Goal: Use online tool/utility: Utilize a website feature to perform a specific function

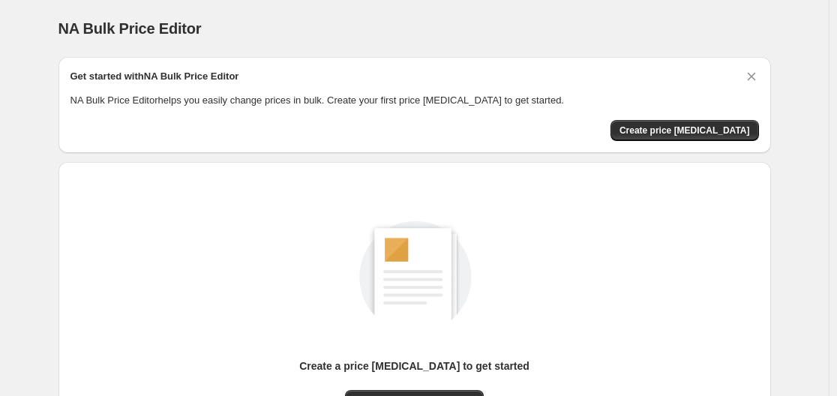
scroll to position [166, 0]
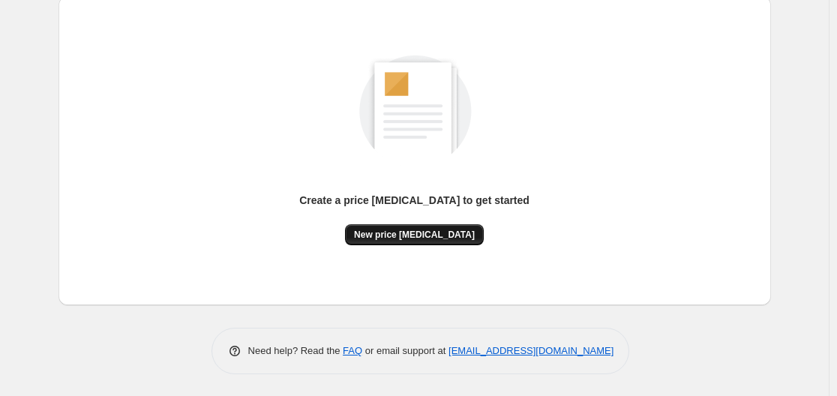
click at [408, 236] on span "New price [MEDICAL_DATA]" at bounding box center [414, 235] width 121 height 12
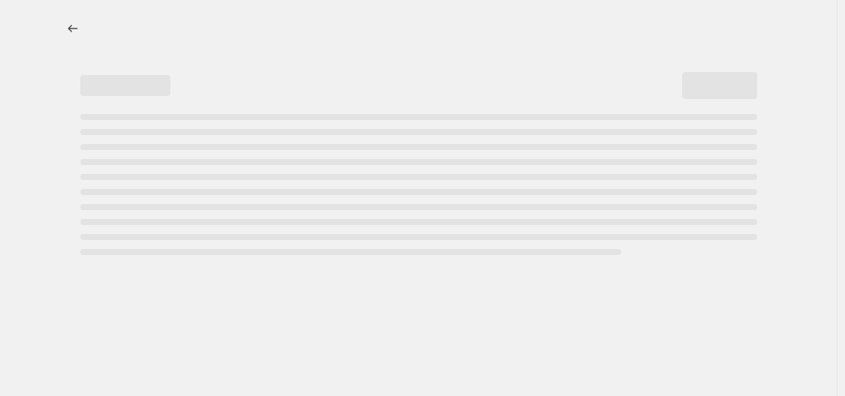
select select "percentage"
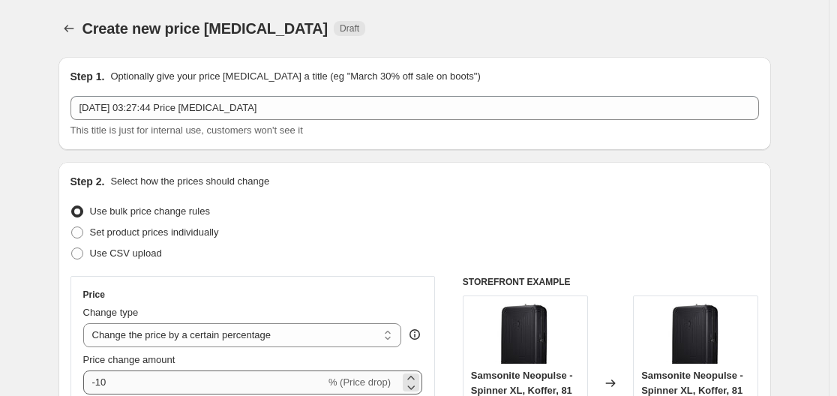
scroll to position [150, 0]
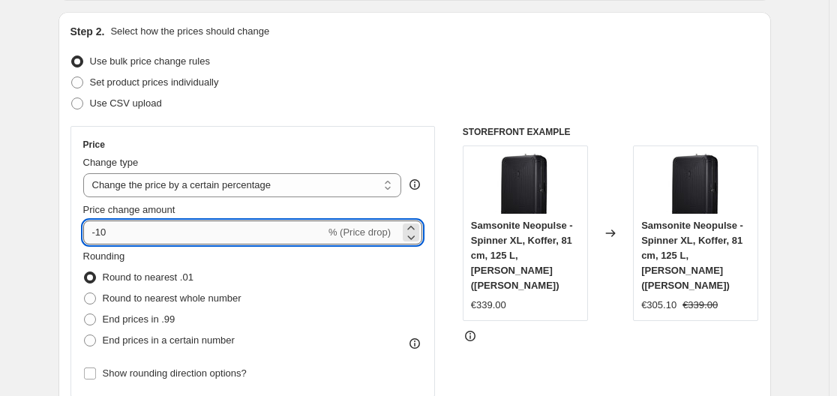
drag, startPoint x: 99, startPoint y: 232, endPoint x: 133, endPoint y: 233, distance: 33.8
click at [133, 233] on input "-10" at bounding box center [204, 233] width 242 height 24
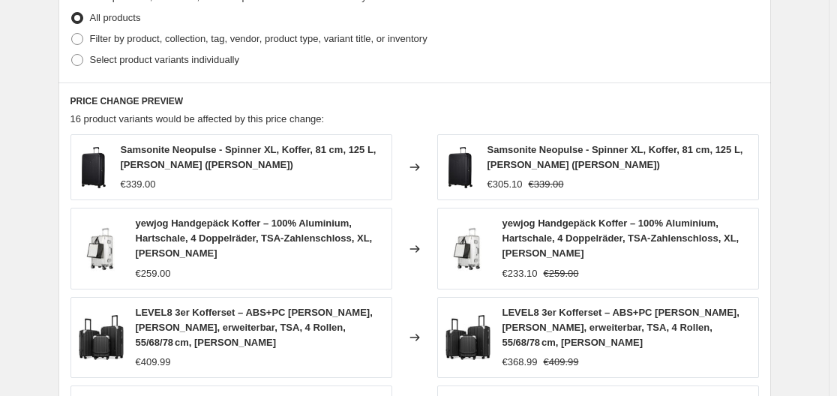
scroll to position [1143, 0]
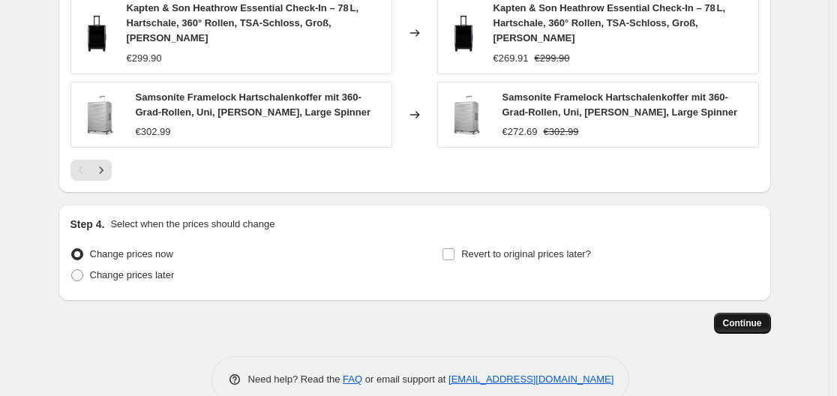
type input "-30"
click at [755, 317] on span "Continue" at bounding box center [742, 323] width 39 height 12
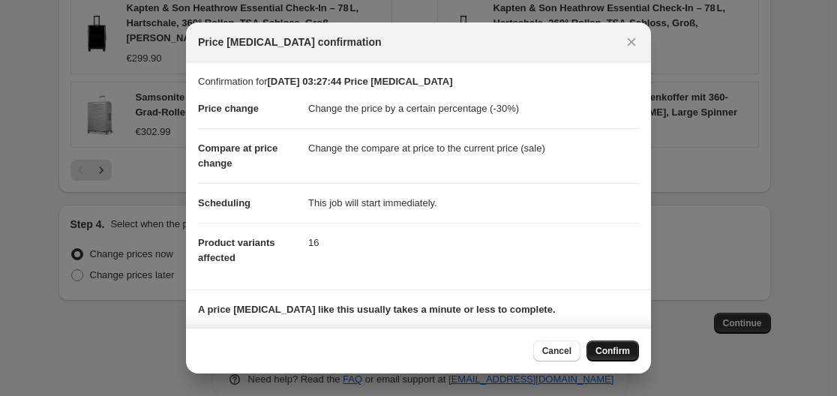
click at [605, 349] on span "Confirm" at bounding box center [613, 351] width 35 height 12
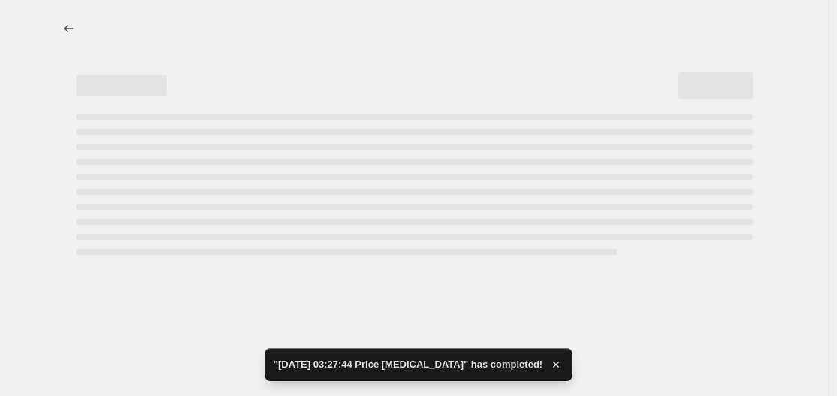
select select "percentage"
